Goal: Information Seeking & Learning: Compare options

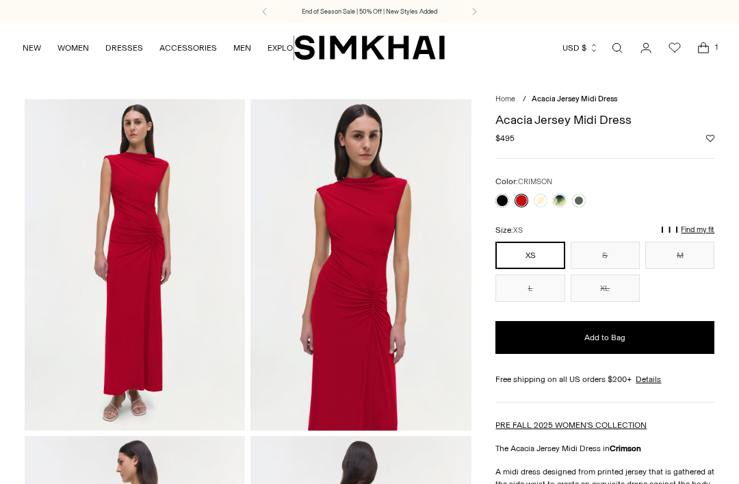
click at [561, 204] on link at bounding box center [560, 201] width 14 height 14
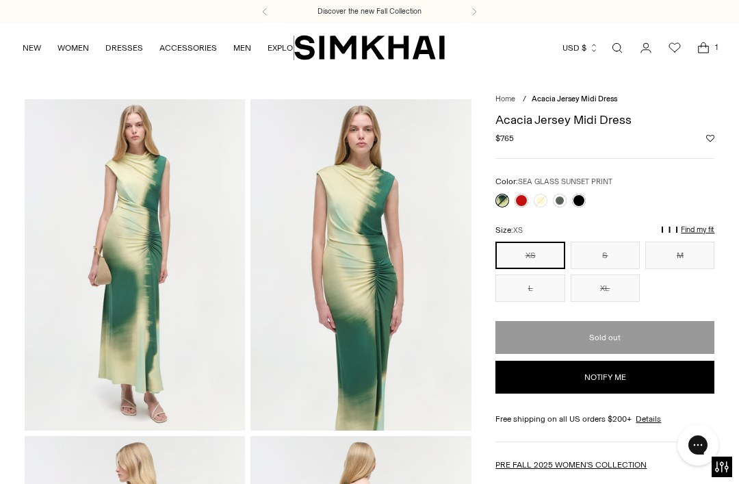
click at [613, 57] on link "Open search modal" at bounding box center [616, 47] width 27 height 27
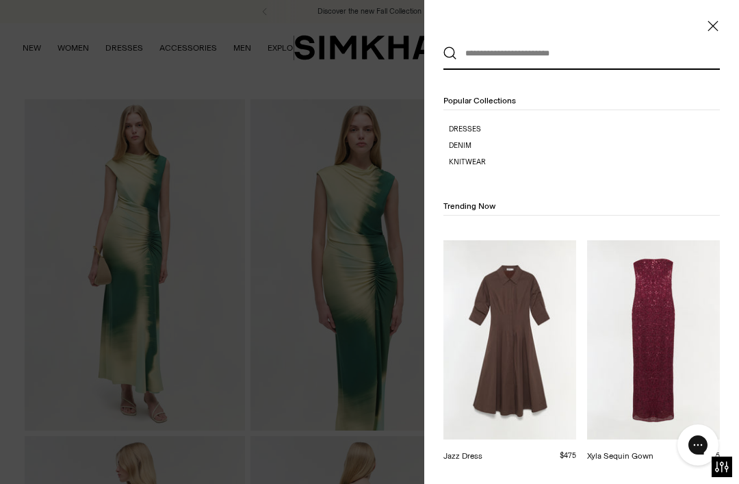
click at [629, 56] on input "text" at bounding box center [578, 53] width 243 height 30
click at [585, 58] on input "text" at bounding box center [578, 53] width 243 height 30
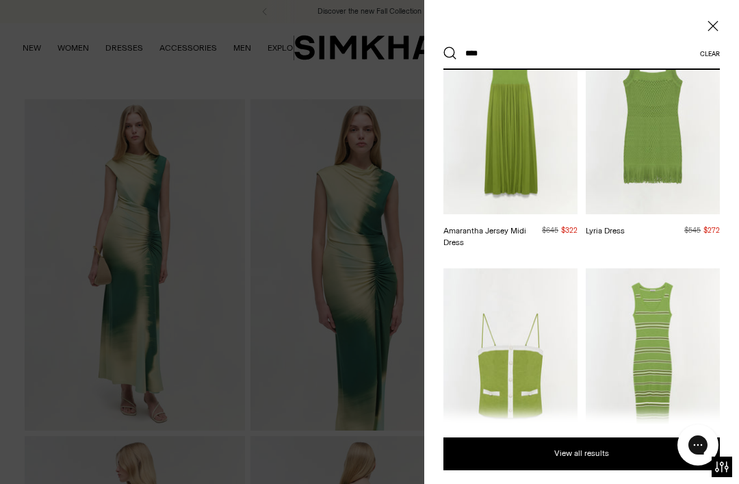
scroll to position [368, 0]
type input "****"
click at [513, 132] on img at bounding box center [510, 112] width 134 height 201
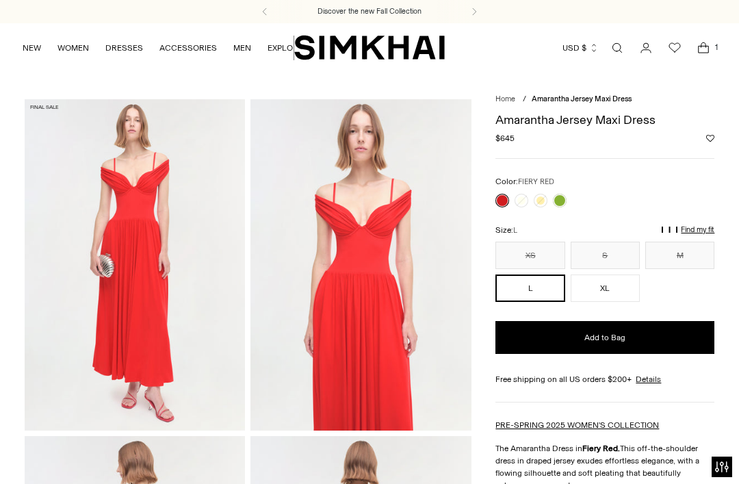
click at [564, 201] on link at bounding box center [560, 201] width 14 height 14
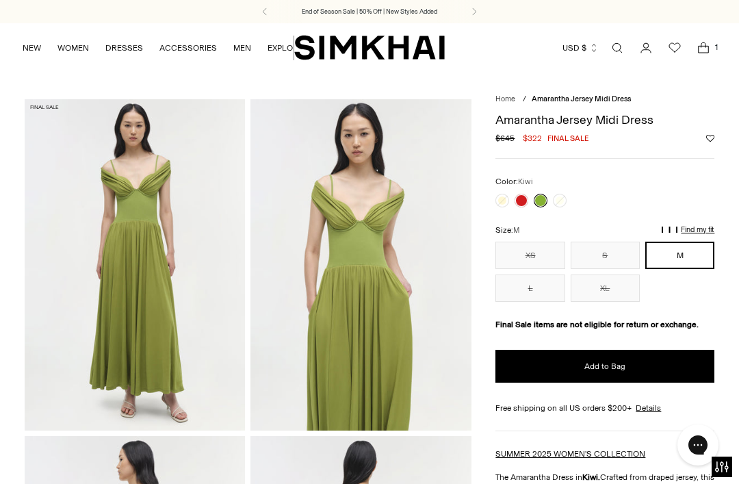
click at [341, 8] on p "End of Season Sale | 50% Off | New Styles Added" at bounding box center [369, 12] width 135 height 10
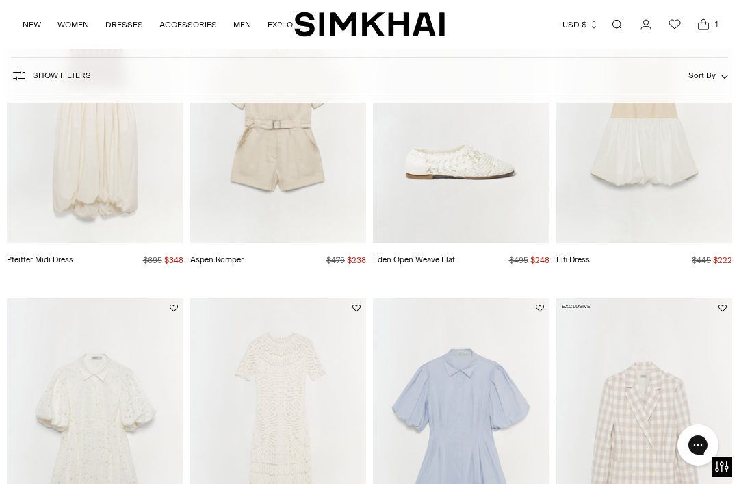
scroll to position [753, 0]
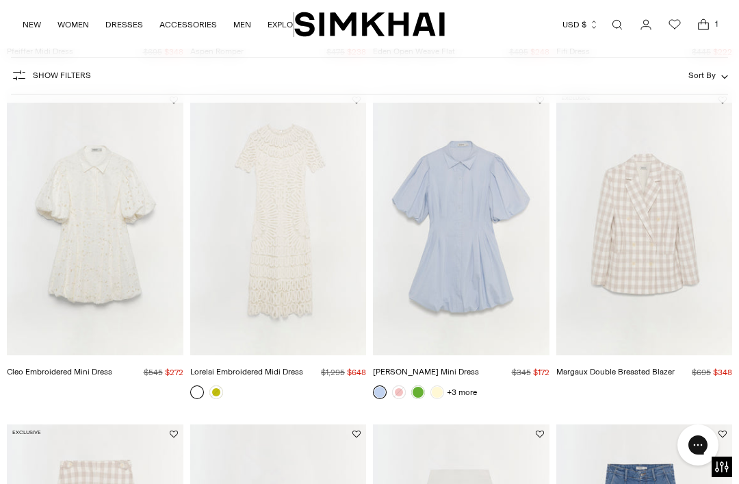
click at [280, 176] on img "Lorelai Embroidered Midi Dress" at bounding box center [278, 222] width 176 height 264
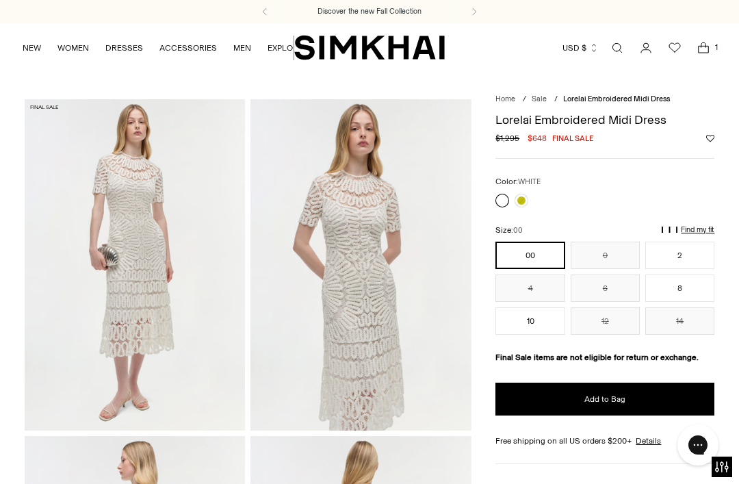
click at [618, 51] on link "Open search modal" at bounding box center [616, 47] width 27 height 27
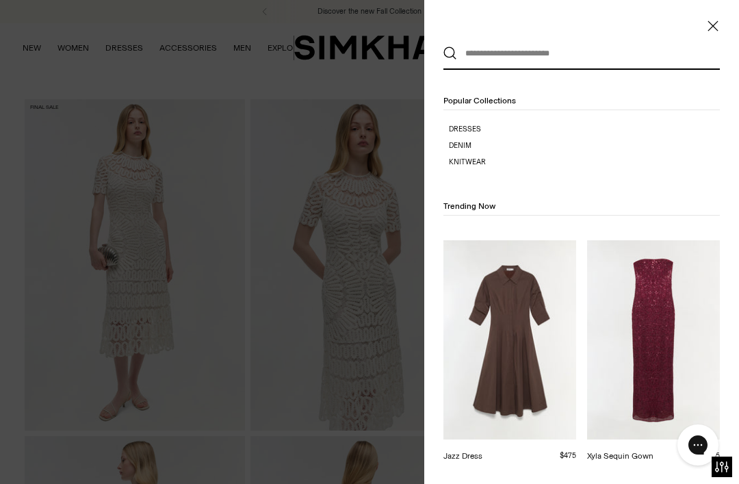
click at [581, 53] on input "text" at bounding box center [578, 53] width 243 height 30
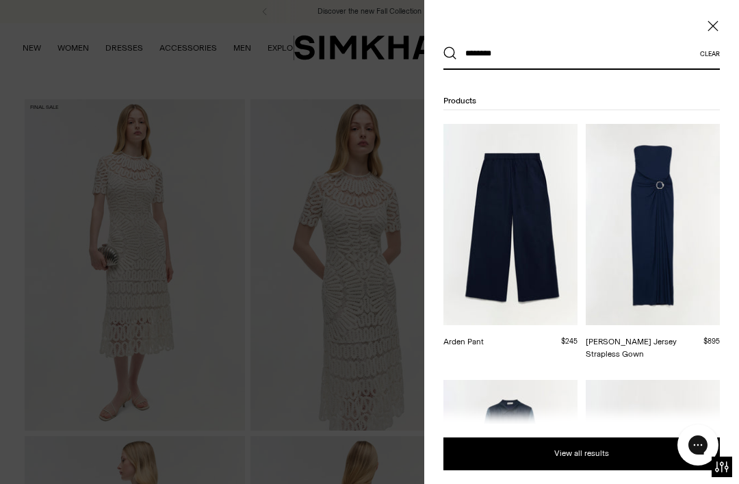
click at [615, 56] on input "********" at bounding box center [578, 53] width 243 height 30
type input "********"
click at [450, 53] on button "Search" at bounding box center [450, 54] width 14 height 14
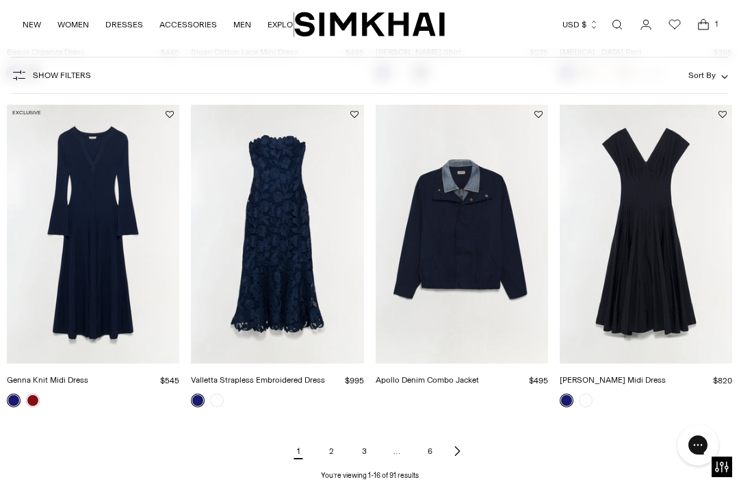
scroll to position [1146, 0]
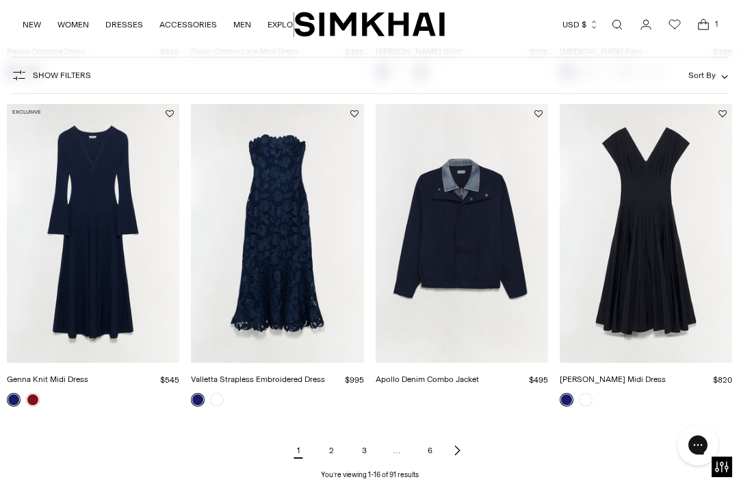
click at [619, 30] on link "Open search modal" at bounding box center [616, 24] width 27 height 27
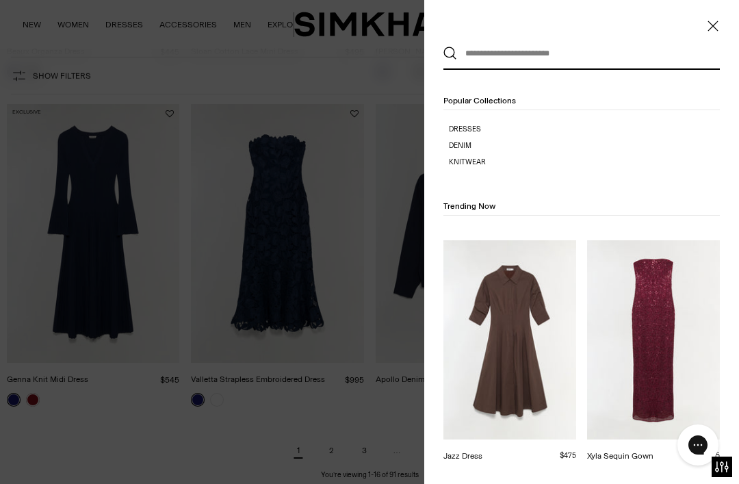
click at [568, 62] on input "text" at bounding box center [578, 53] width 243 height 30
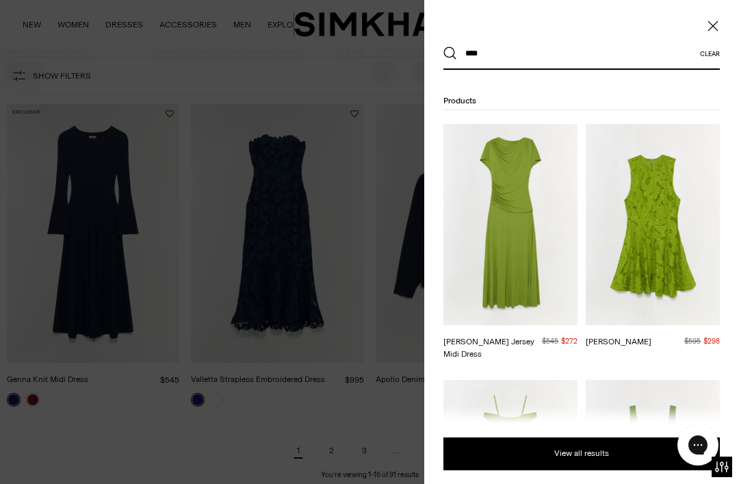
type input "****"
click at [450, 53] on button "Search" at bounding box center [450, 54] width 14 height 14
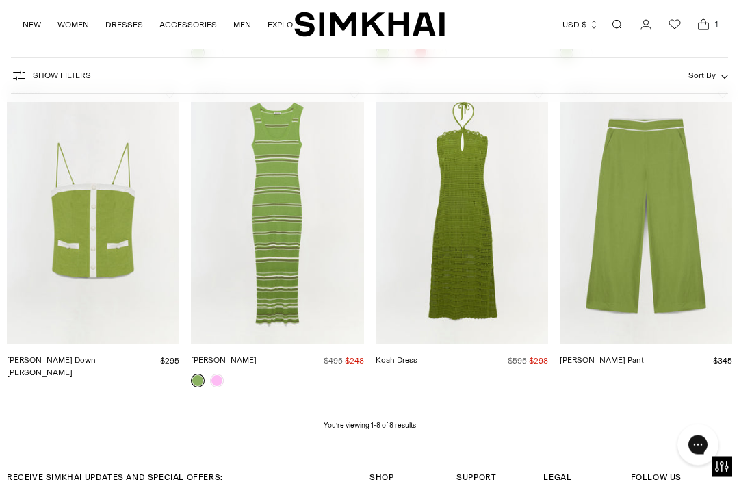
scroll to position [509, 0]
click at [484, 228] on img "Koah Dress" at bounding box center [461, 214] width 172 height 259
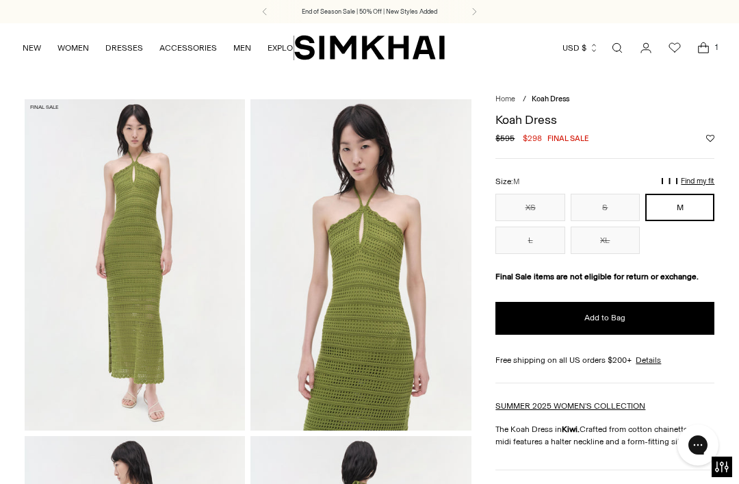
click at [618, 49] on link "Open search modal" at bounding box center [616, 47] width 27 height 27
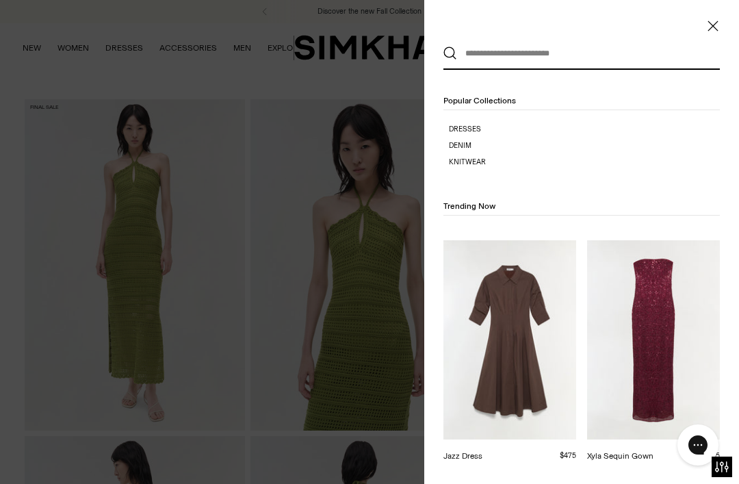
click at [568, 57] on input "text" at bounding box center [578, 53] width 243 height 30
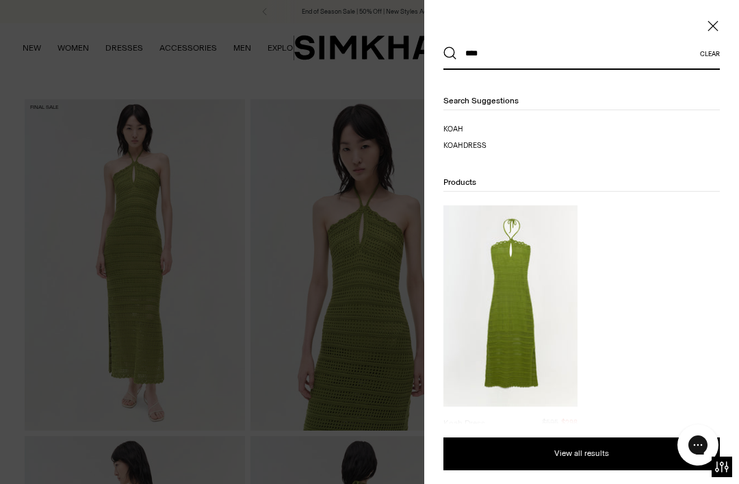
type input "****"
click at [450, 53] on button "Search" at bounding box center [450, 54] width 14 height 14
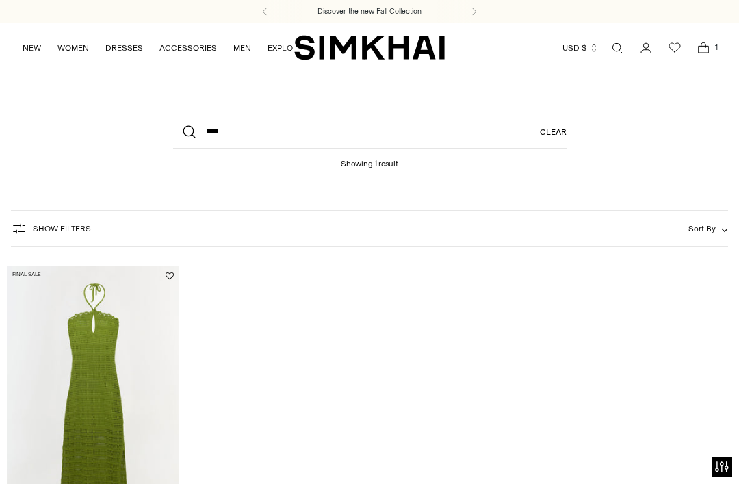
click at [624, 47] on icon "Open search modal" at bounding box center [616, 47] width 15 height 11
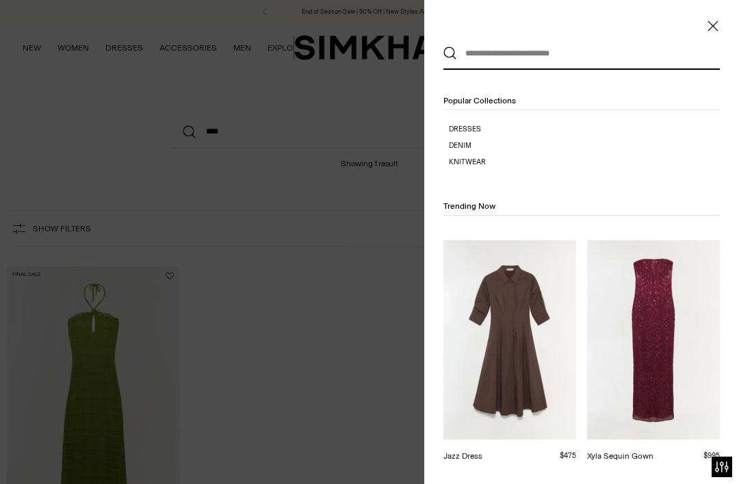
click at [591, 53] on input "text" at bounding box center [578, 53] width 243 height 30
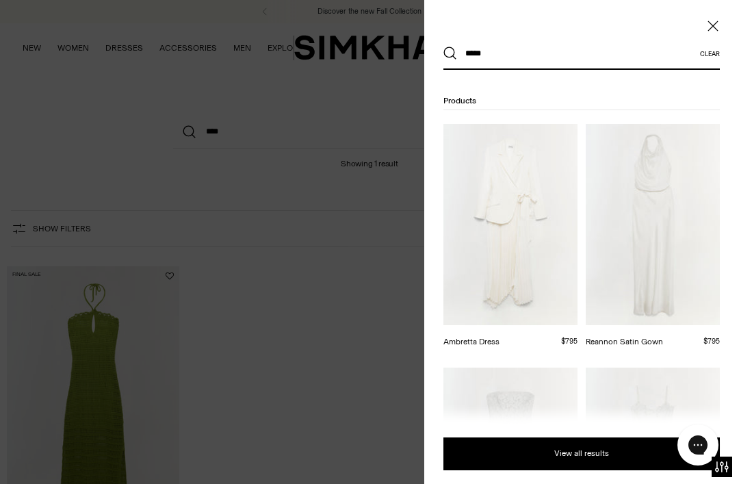
type input "*****"
click at [450, 53] on button "Search" at bounding box center [450, 54] width 14 height 14
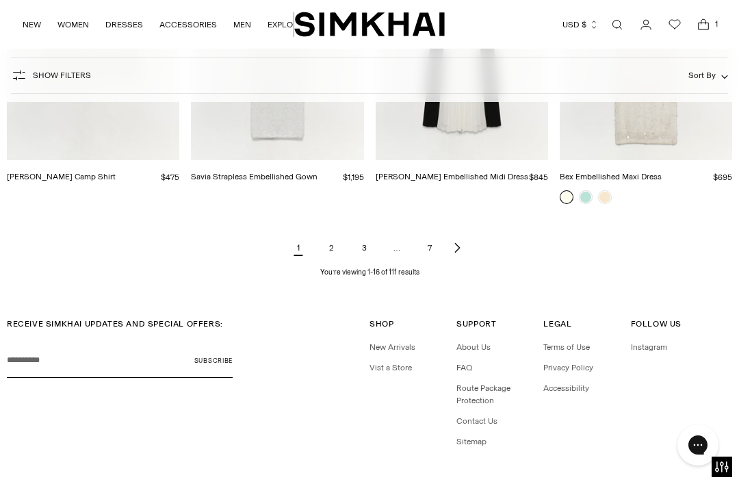
scroll to position [1348, 0]
click at [336, 248] on link "2" at bounding box center [330, 248] width 27 height 27
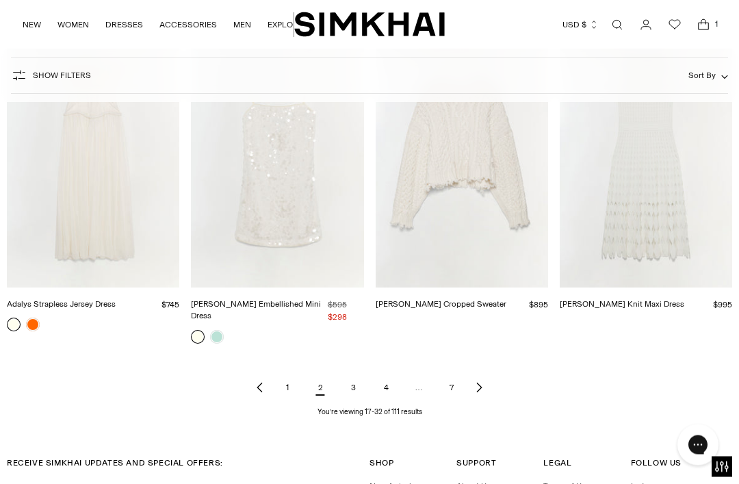
scroll to position [1220, 0]
click at [284, 373] on link "1" at bounding box center [287, 386] width 27 height 27
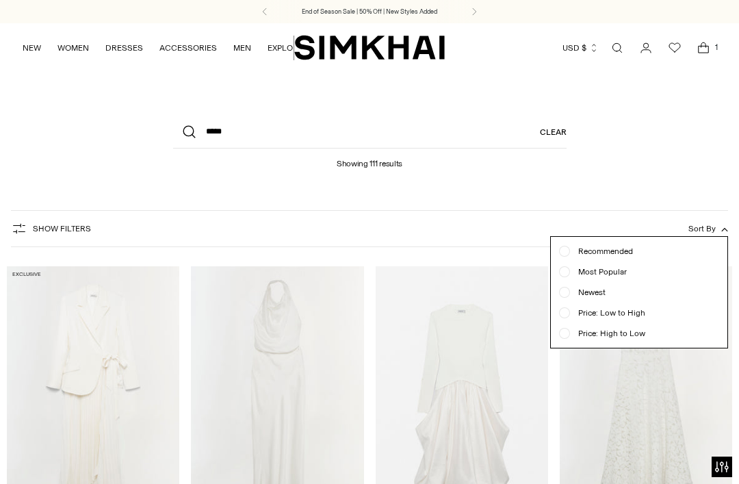
click at [688, 221] on button "Sort By" at bounding box center [708, 228] width 40 height 15
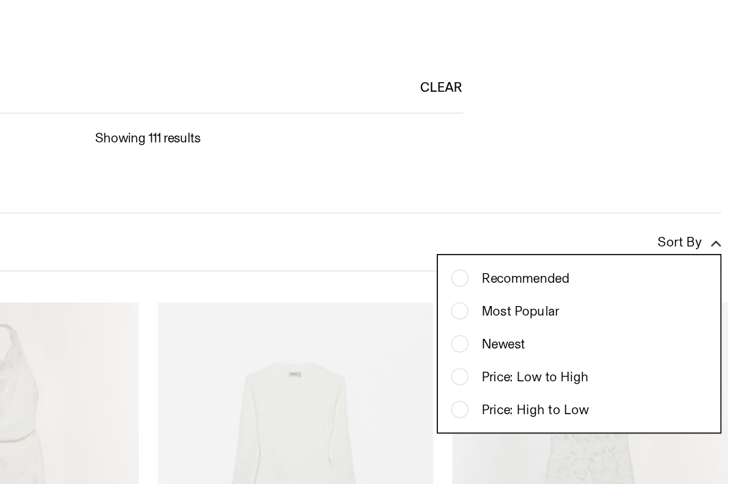
click at [721, 226] on icon "button" at bounding box center [724, 229] width 7 height 7
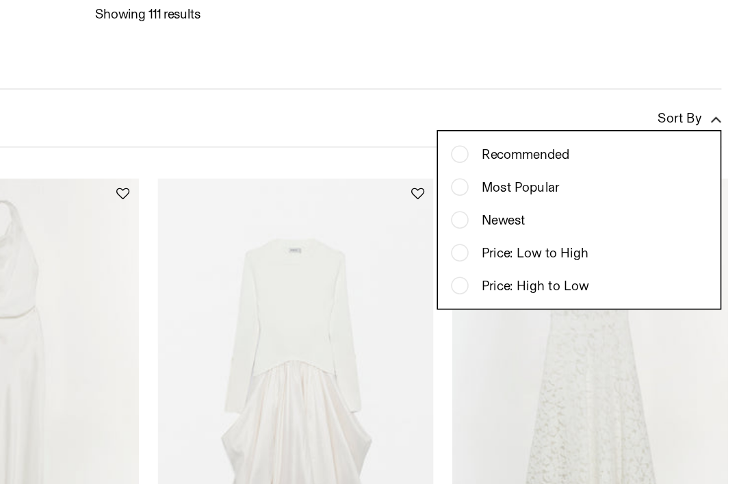
click at [570, 237] on span "Price: Low to High" at bounding box center [607, 235] width 75 height 12
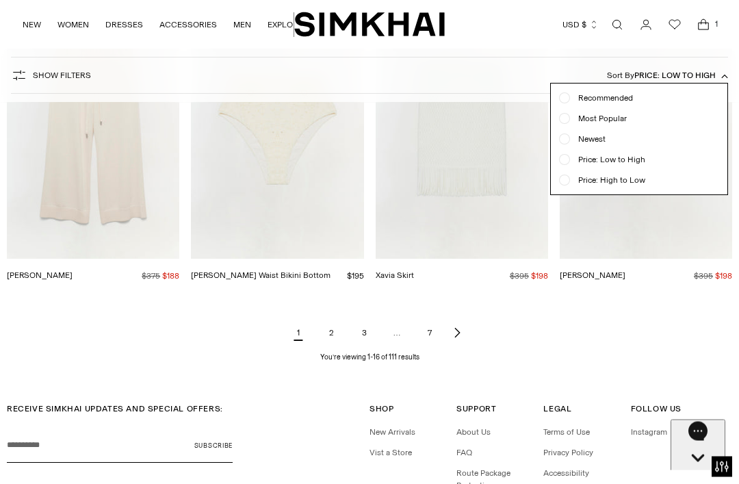
scroll to position [1236, 0]
click at [330, 333] on div at bounding box center [369, 242] width 739 height 484
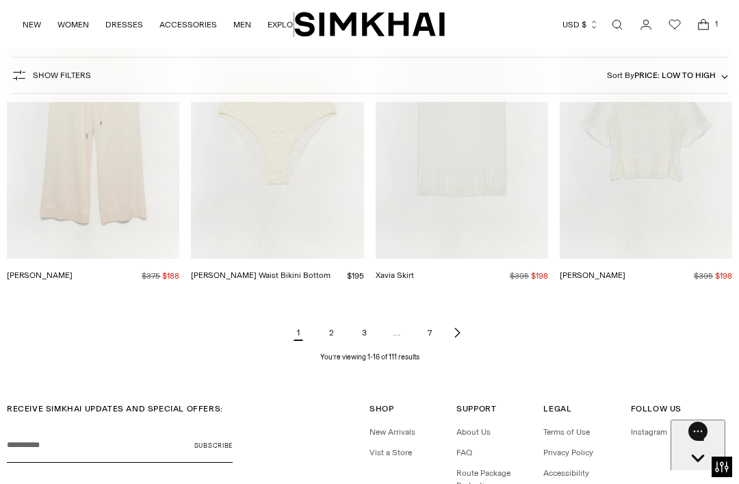
click at [335, 331] on link "2" at bounding box center [330, 332] width 27 height 27
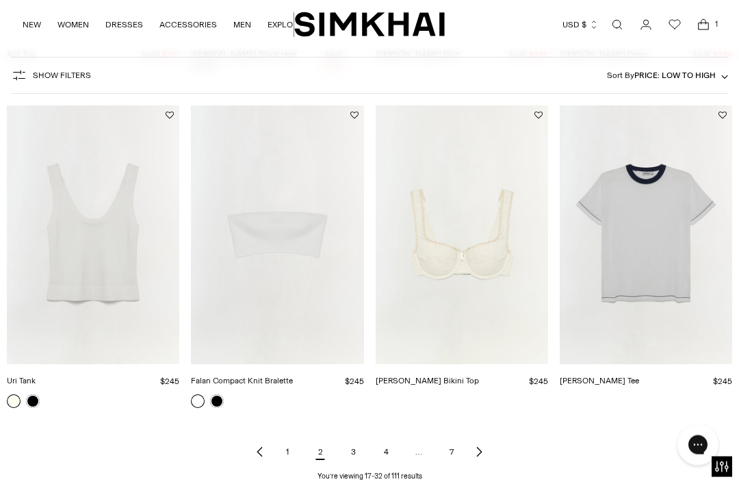
scroll to position [1182, 0]
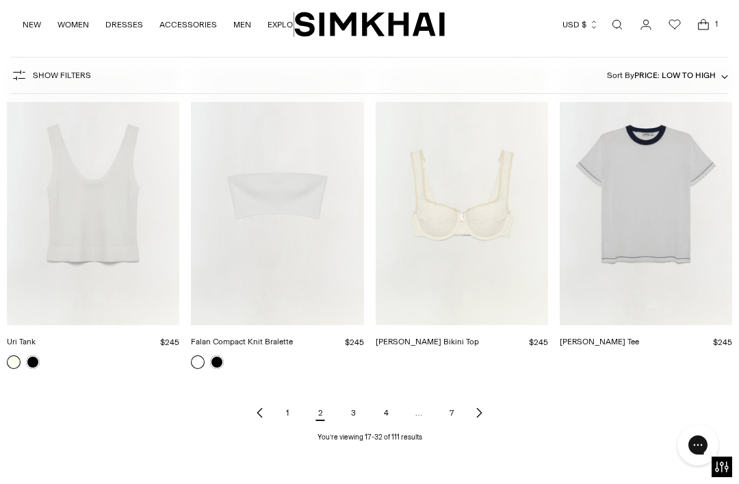
click at [349, 404] on link "3" at bounding box center [352, 412] width 27 height 27
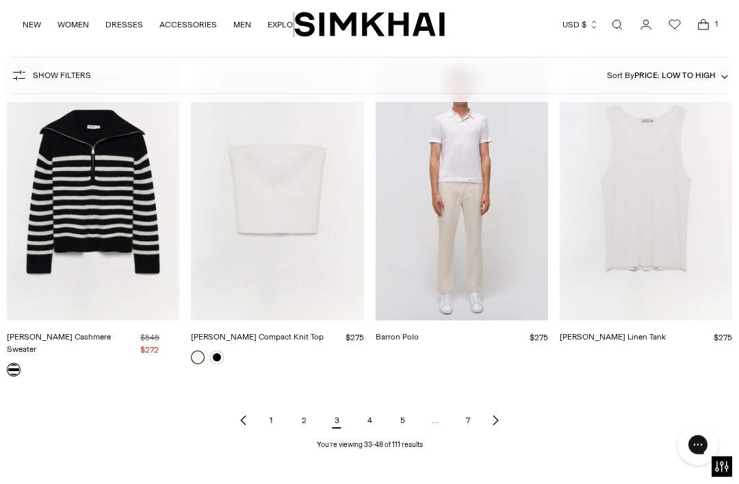
scroll to position [1189, 0]
click at [367, 406] on link "4" at bounding box center [369, 419] width 27 height 27
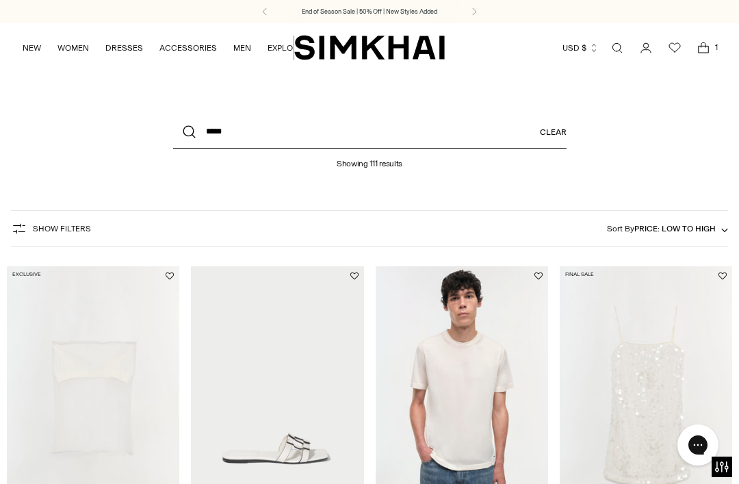
click at [395, 134] on input "*****" at bounding box center [369, 132] width 393 height 33
click at [566, 135] on link "Clear" at bounding box center [553, 132] width 27 height 33
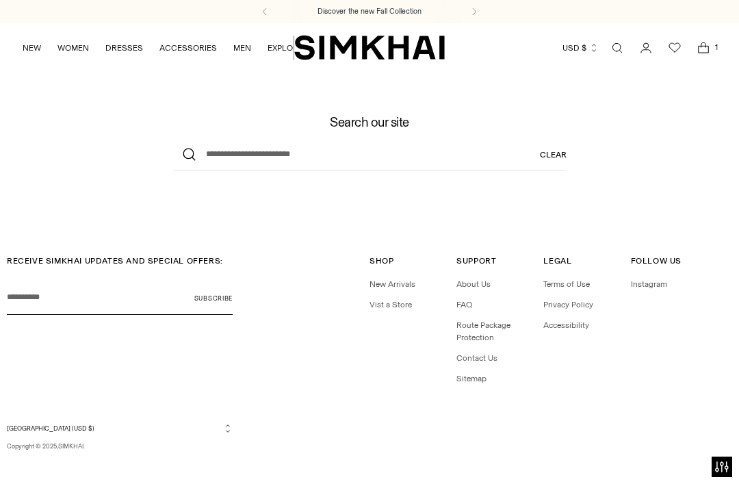
click at [711, 51] on span "1" at bounding box center [716, 47] width 12 height 12
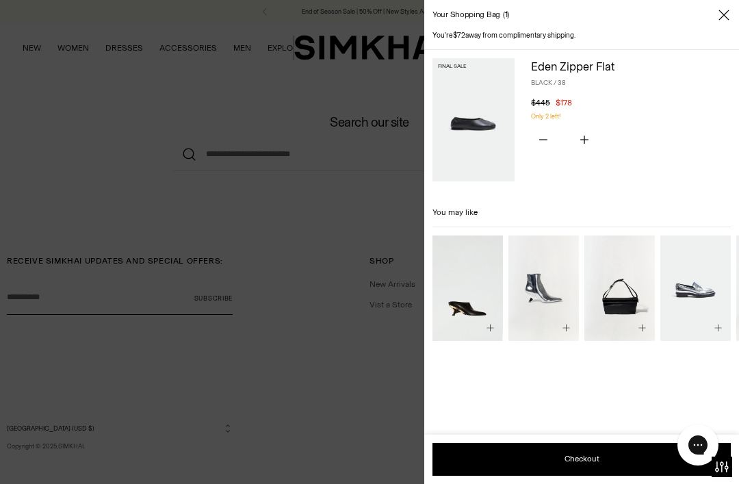
click at [728, 15] on icon "Close" at bounding box center [723, 15] width 11 height 14
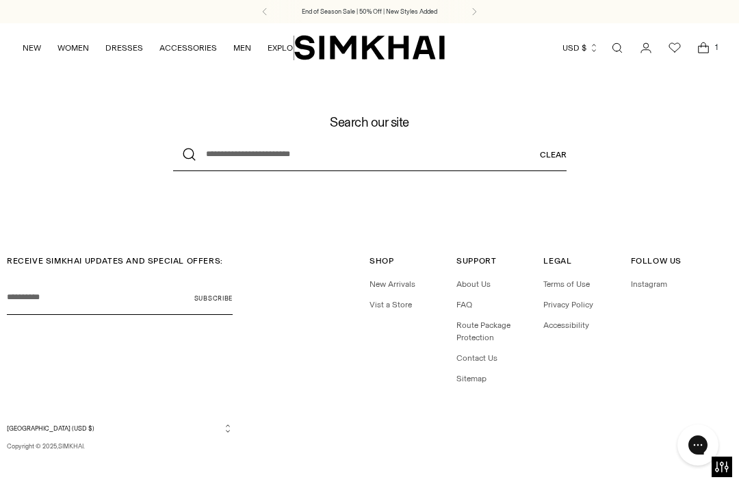
click at [476, 160] on input "What are you looking for?" at bounding box center [369, 154] width 393 height 33
type input "****"
click at [189, 154] on button "Search" at bounding box center [189, 154] width 33 height 33
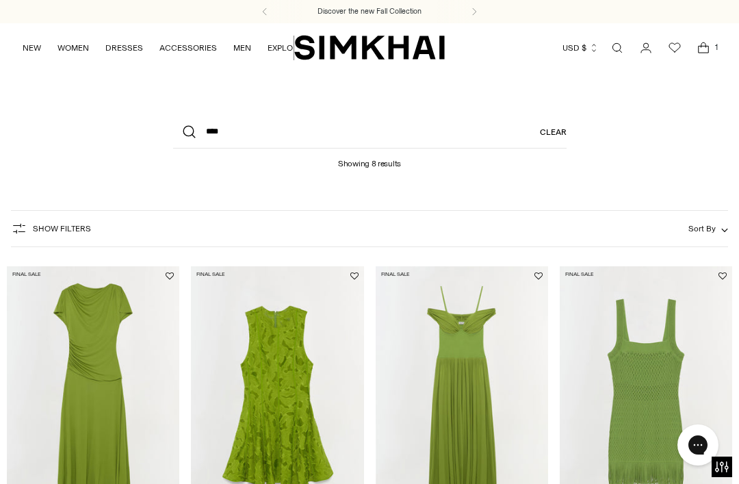
click at [479, 12] on icon at bounding box center [474, 12] width 16 height 8
click at [432, 13] on p "End of Season Sale | 50% Off | New Styles Added" at bounding box center [369, 12] width 135 height 10
